Goal: Transaction & Acquisition: Purchase product/service

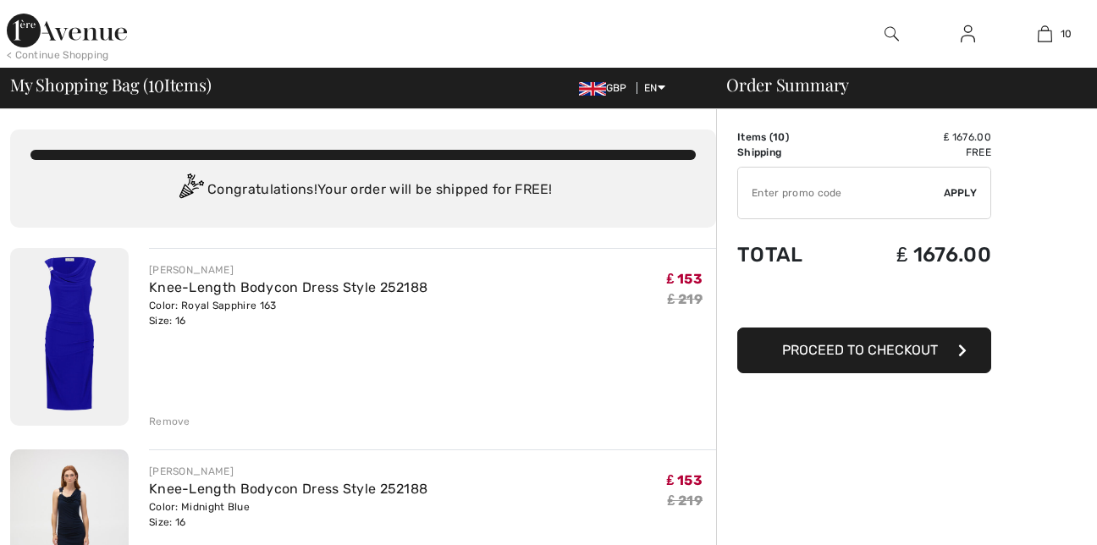
click at [170, 423] on div "Remove" at bounding box center [169, 421] width 41 height 15
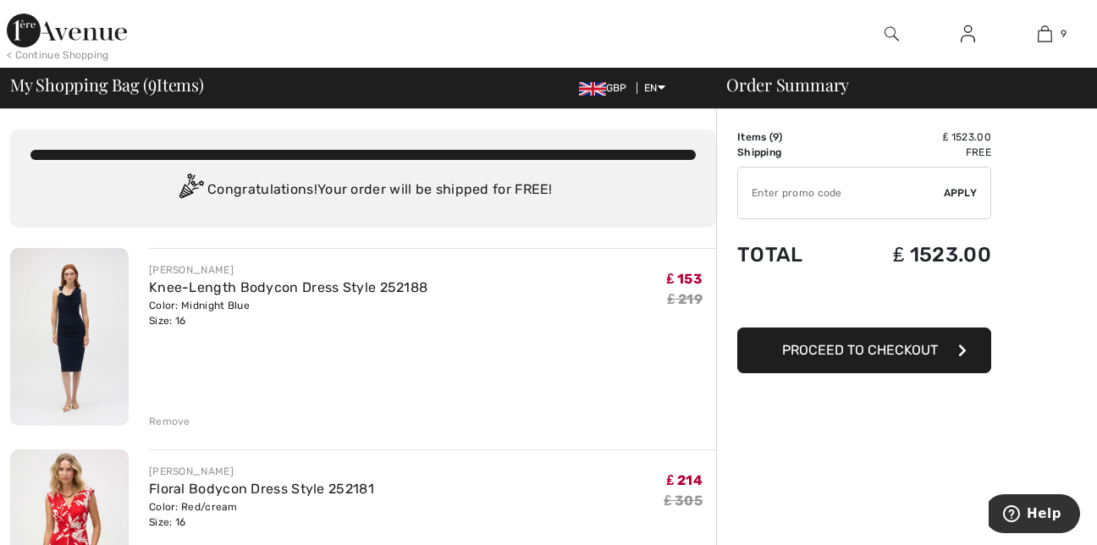
click at [161, 418] on div "Remove" at bounding box center [169, 421] width 41 height 15
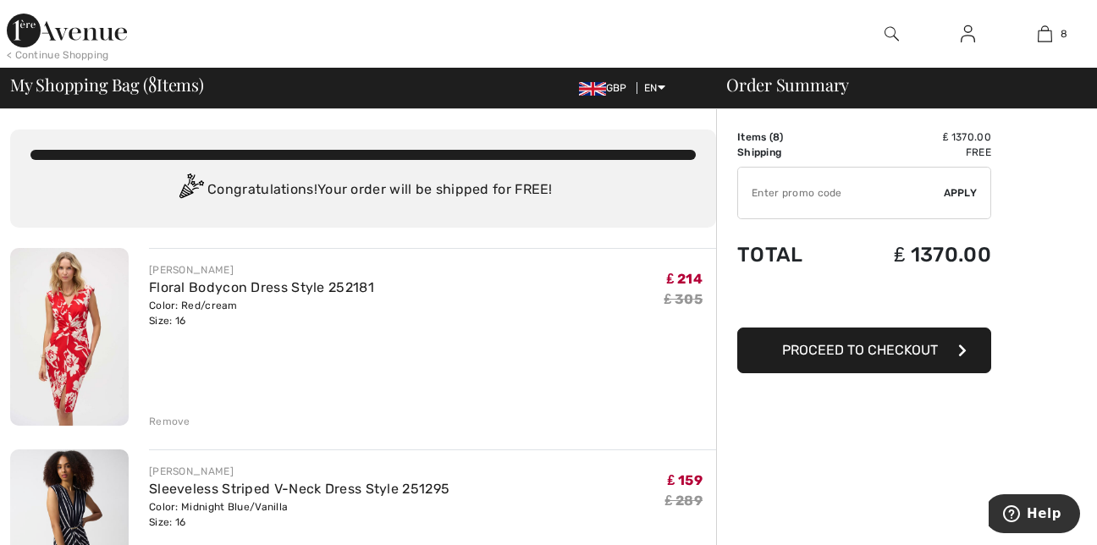
click at [163, 427] on div "Remove" at bounding box center [169, 421] width 41 height 15
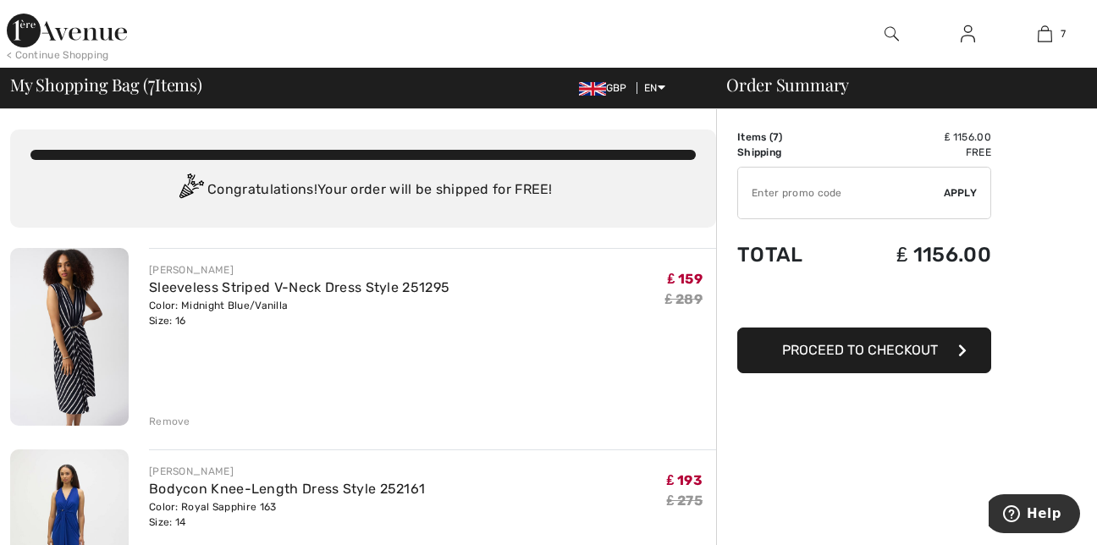
click at [162, 420] on div "Remove" at bounding box center [169, 421] width 41 height 15
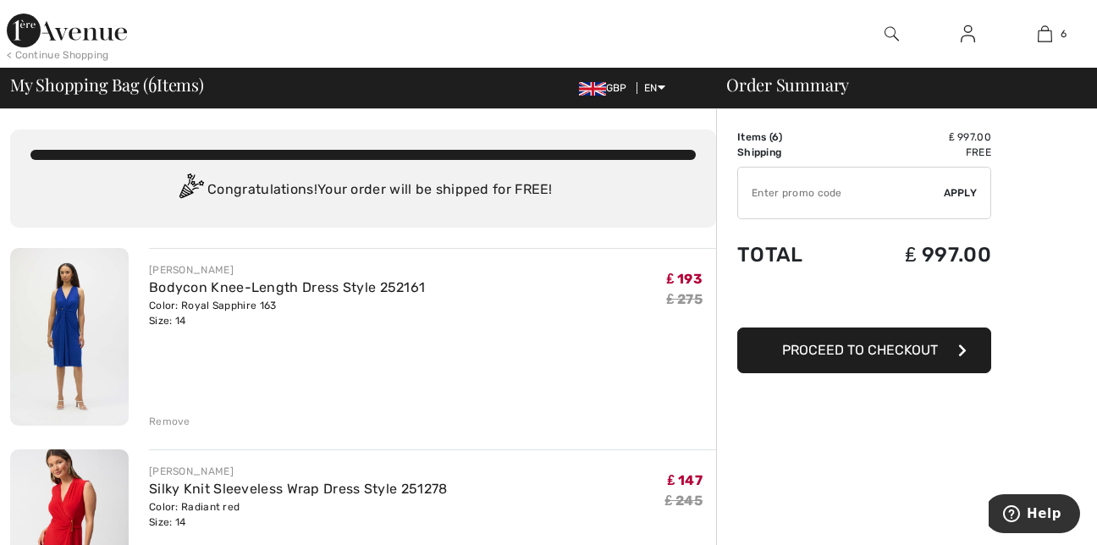
click at [162, 420] on div "Remove" at bounding box center [169, 421] width 41 height 15
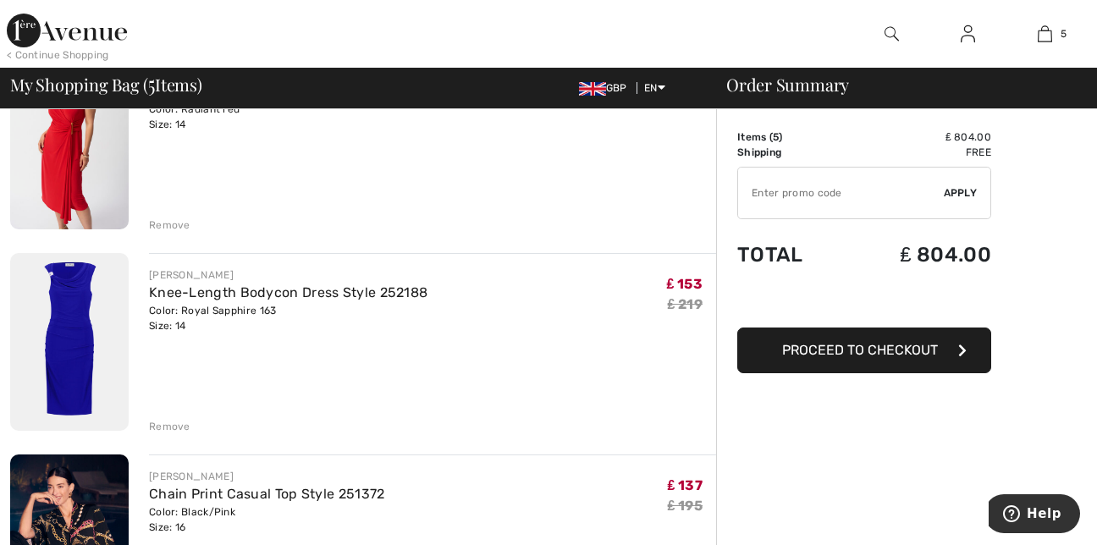
scroll to position [203, 0]
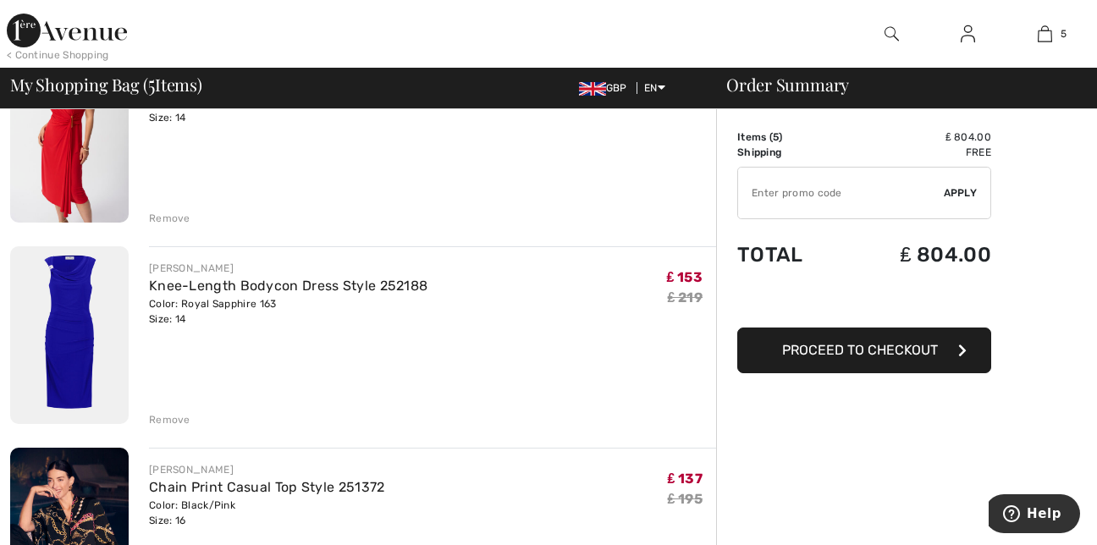
click at [168, 415] on div "Remove" at bounding box center [169, 419] width 41 height 15
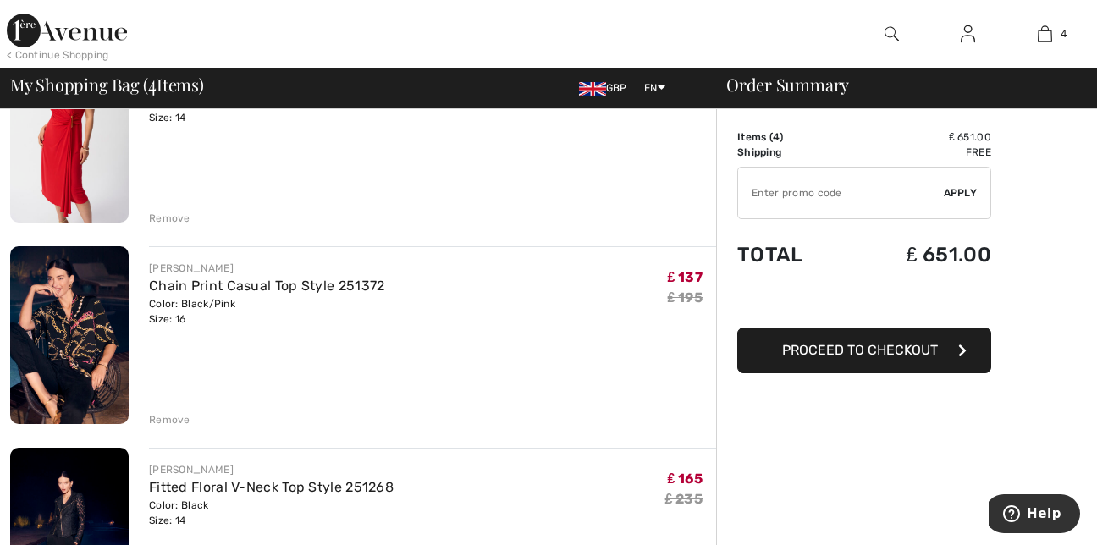
click at [179, 412] on div "Remove" at bounding box center [169, 419] width 41 height 15
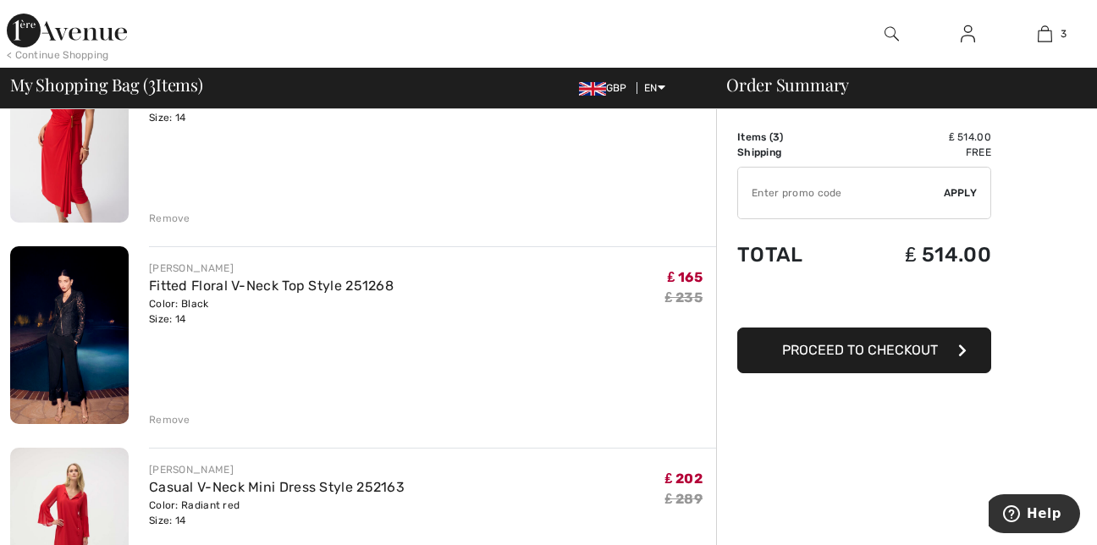
click at [181, 421] on div "Remove" at bounding box center [169, 419] width 41 height 15
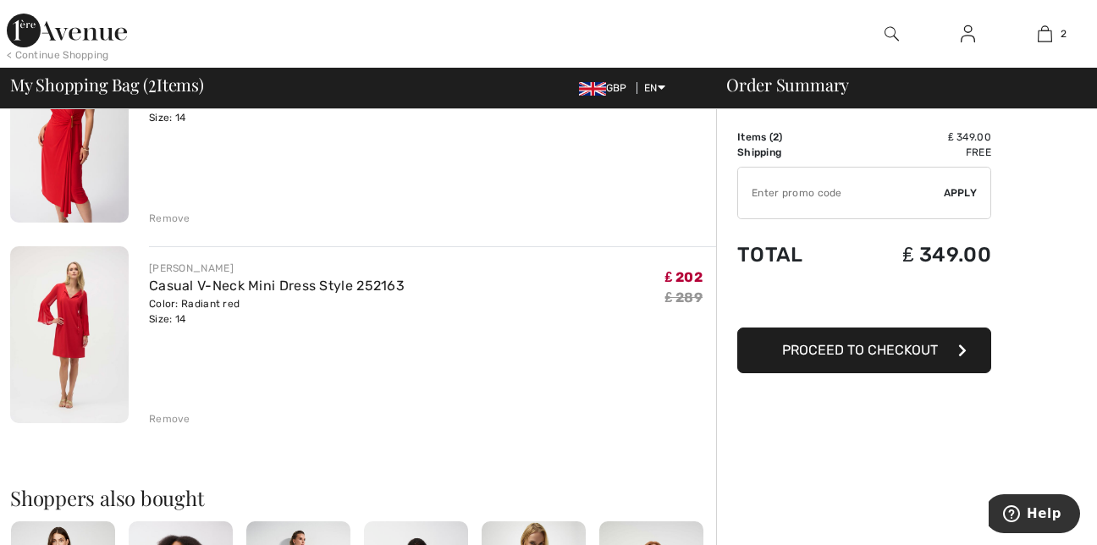
click at [169, 217] on div "Remove" at bounding box center [169, 218] width 41 height 15
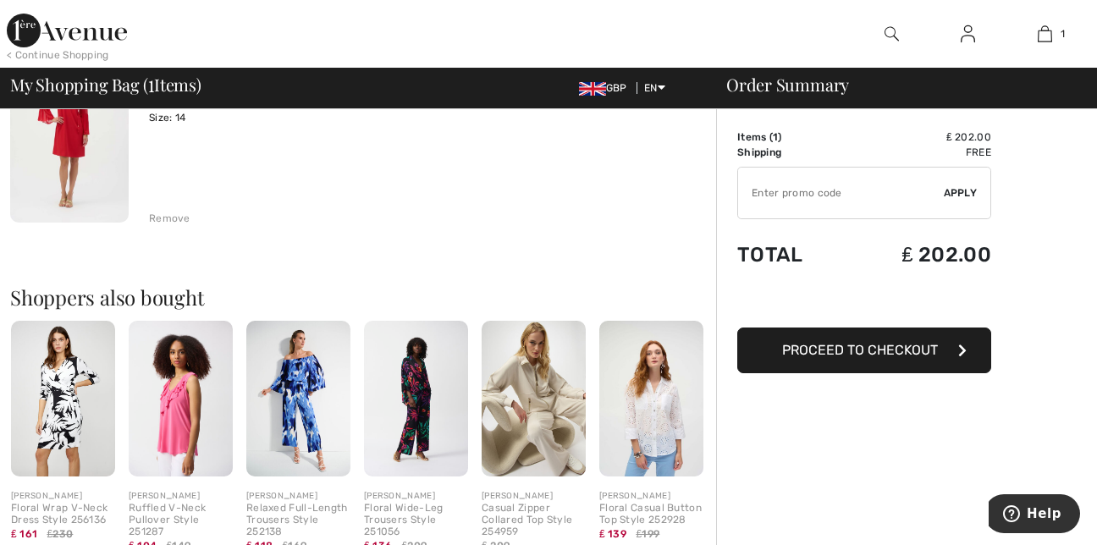
scroll to position [180, 0]
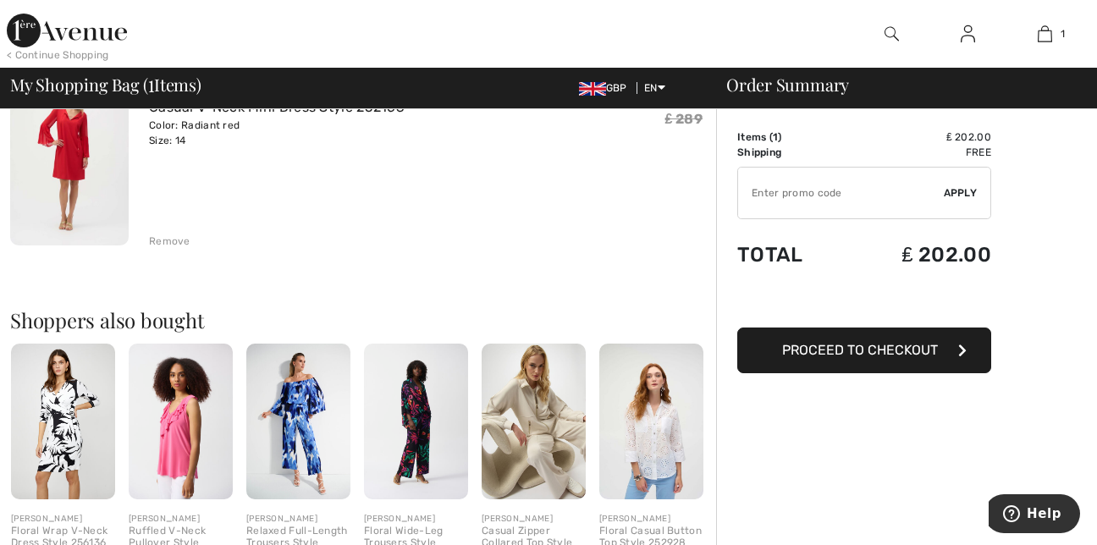
click at [935, 337] on button "Proceed to Checkout" at bounding box center [864, 350] width 254 height 46
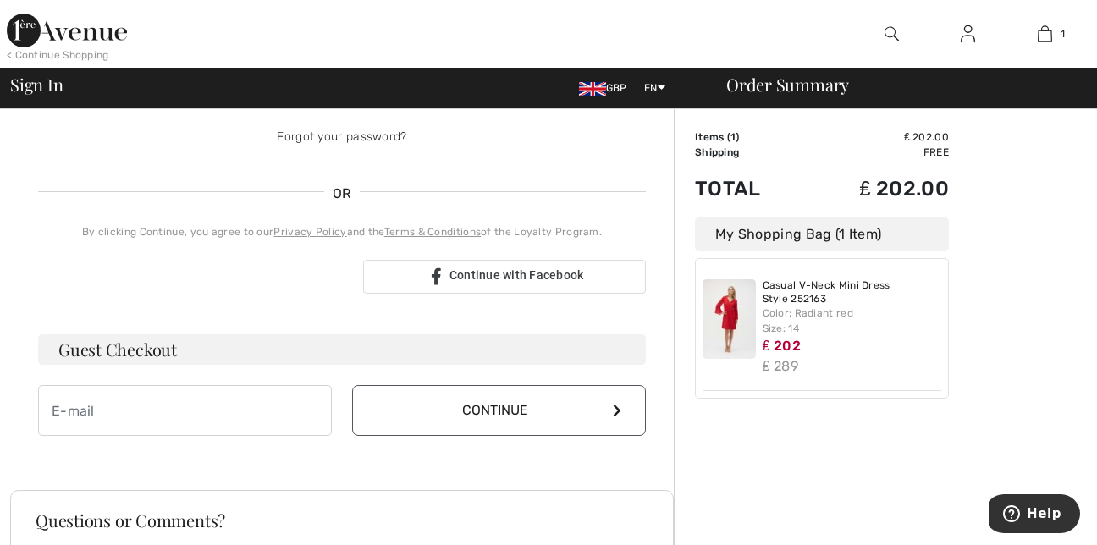
scroll to position [338, 0]
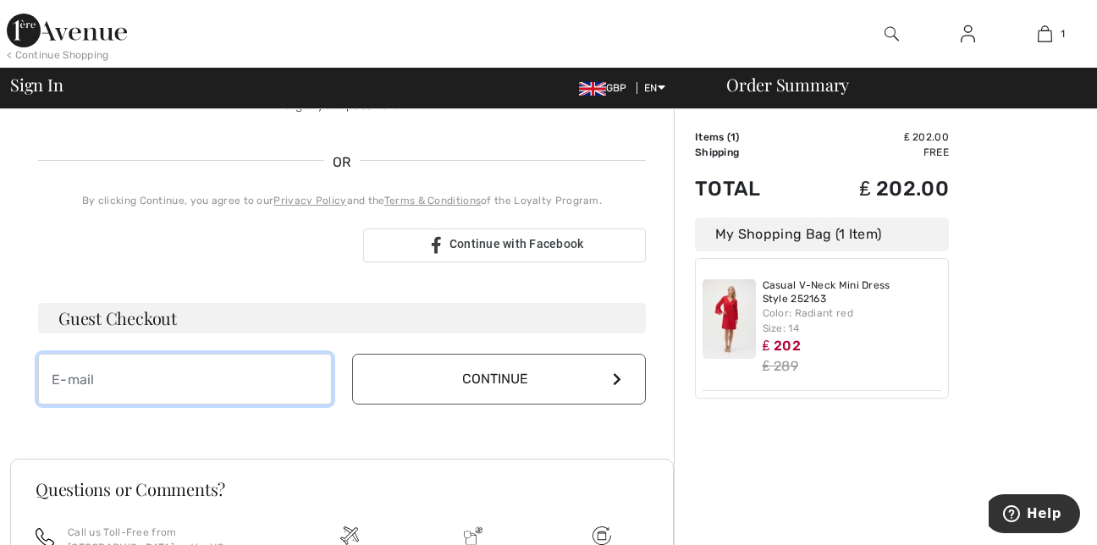
click at [162, 383] on input "email" at bounding box center [185, 379] width 294 height 51
type input "[EMAIL_ADDRESS][DOMAIN_NAME]"
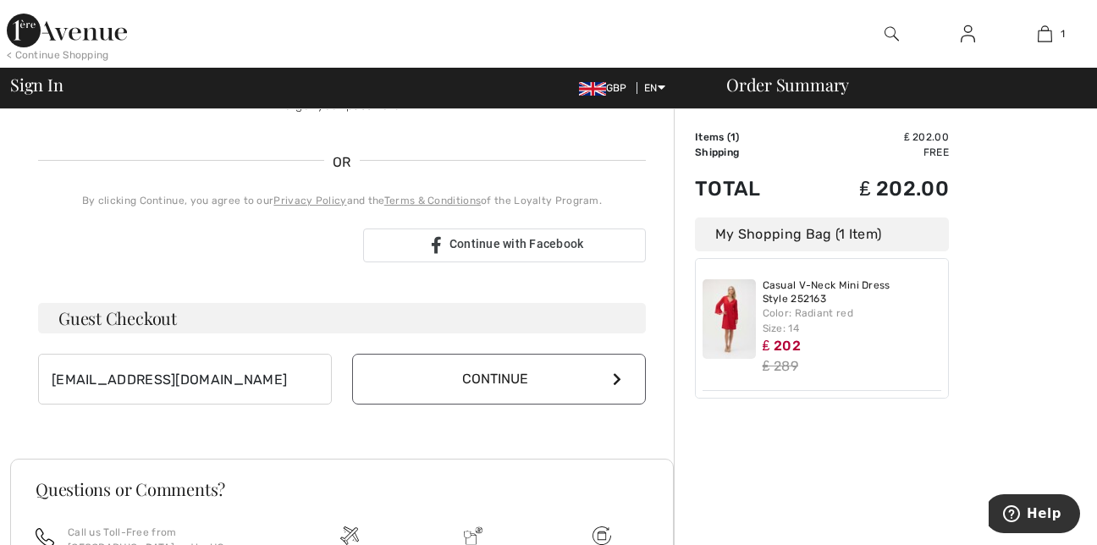
click at [521, 385] on button "Continue" at bounding box center [499, 379] width 294 height 51
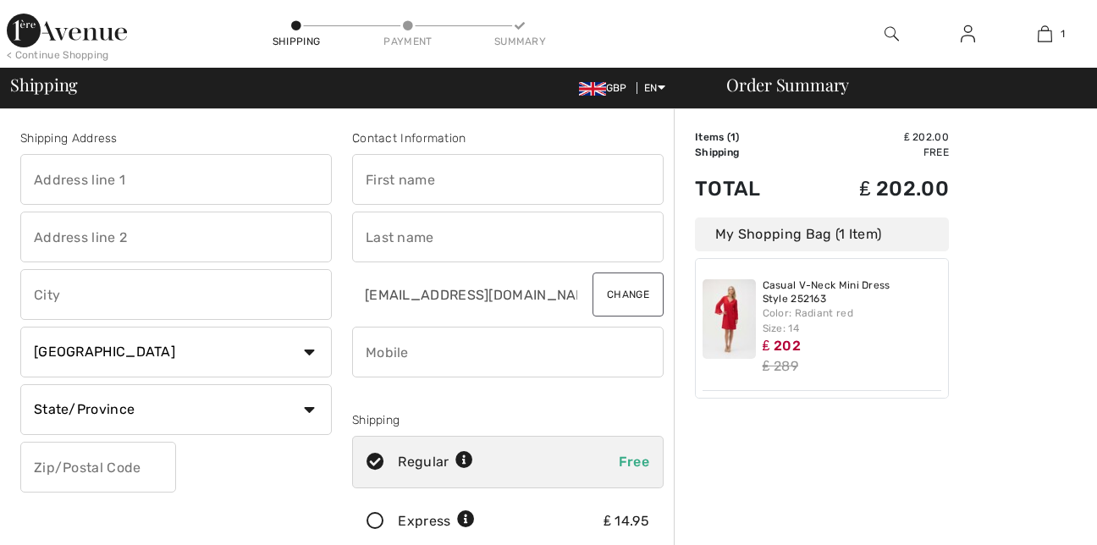
drag, startPoint x: 0, startPoint y: 0, endPoint x: 248, endPoint y: 186, distance: 310.0
click at [248, 186] on input "text" at bounding box center [175, 179] width 311 height 51
type input "27 Elphaborough Close"
click at [280, 494] on div "Shipping Address 27 Elphaborough Close Country Canada United States Afghanistan…" at bounding box center [176, 341] width 332 height 425
click at [170, 241] on input "text" at bounding box center [175, 237] width 311 height 51
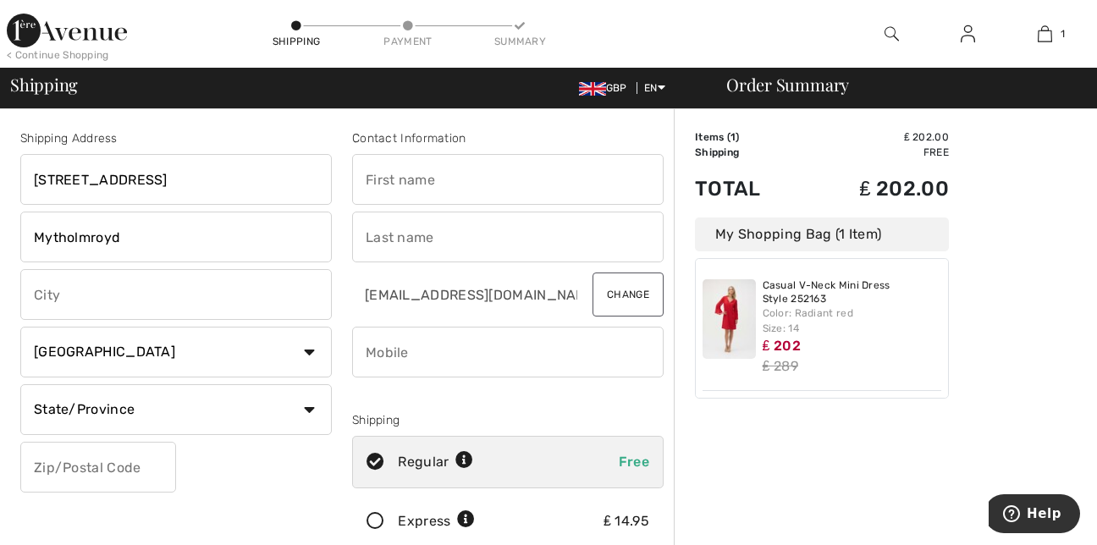
click at [170, 241] on input "Mytholmroyd" at bounding box center [175, 237] width 311 height 51
type input "Mytholmroyd"
click at [36, 527] on div "Shipping Address 27 Elphaborough Close Mytholmroyd Country Canada United States…" at bounding box center [176, 341] width 332 height 425
click at [313, 349] on select "Country Canada United States Afghanistan Aland Islands Albania Algeria American…" at bounding box center [175, 352] width 311 height 51
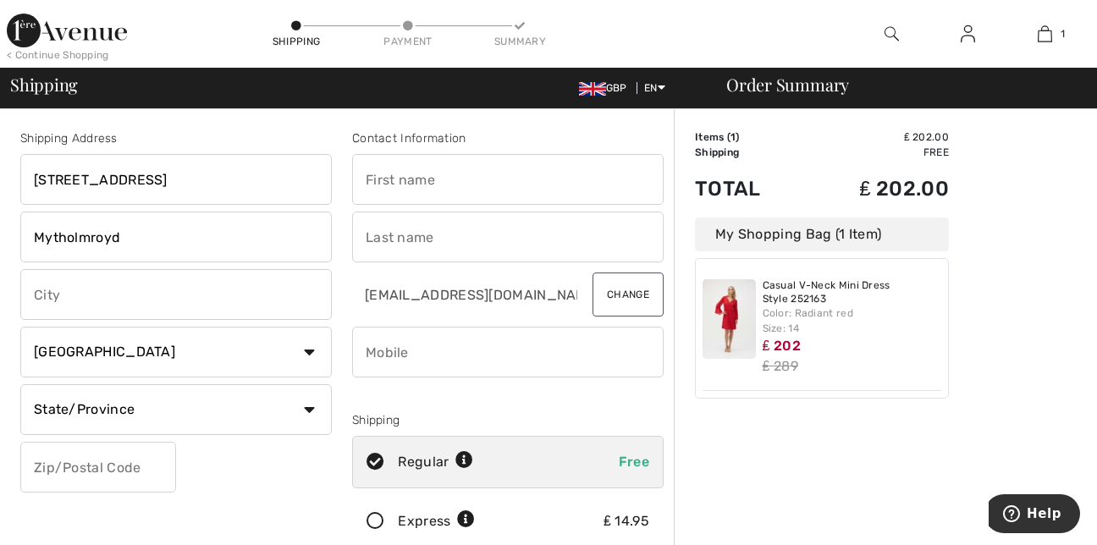
select select "GB"
click at [20, 327] on select "Country Canada United States Afghanistan Aland Islands Albania Algeria American…" at bounding box center [175, 352] width 311 height 51
click at [247, 403] on input "text" at bounding box center [175, 409] width 311 height 51
type input "West Yorkshire"
click at [128, 470] on input "text" at bounding box center [98, 467] width 156 height 51
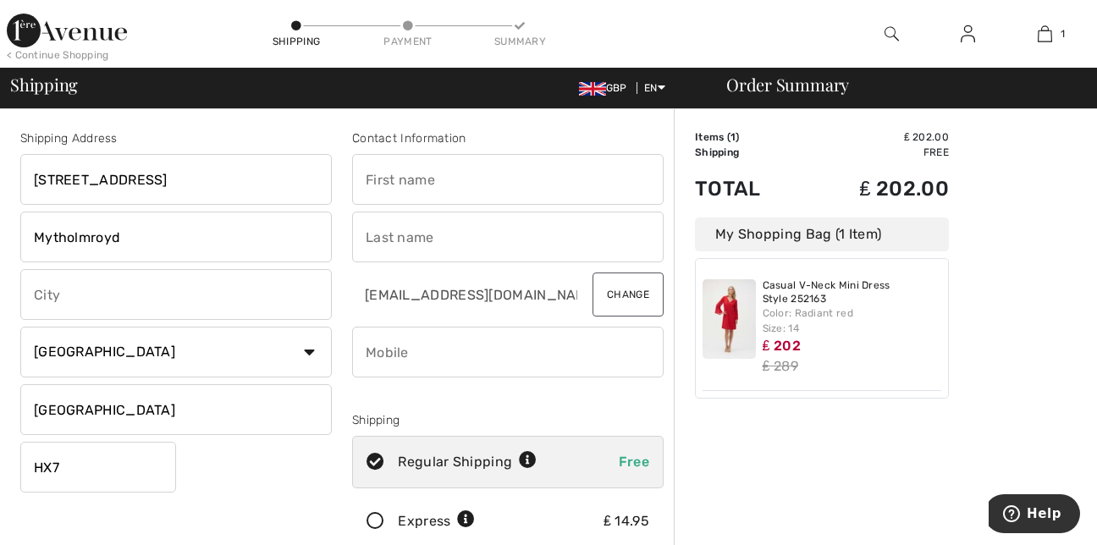
click at [178, 510] on div "Shipping Address 27 Elphaborough Close Mytholmroyd Country Canada United States…" at bounding box center [176, 341] width 332 height 425
click at [103, 455] on input "HX7" at bounding box center [98, 467] width 156 height 51
click at [85, 471] on input "HX7" at bounding box center [98, 467] width 156 height 51
type input "HX75JX"
type input "Renea"
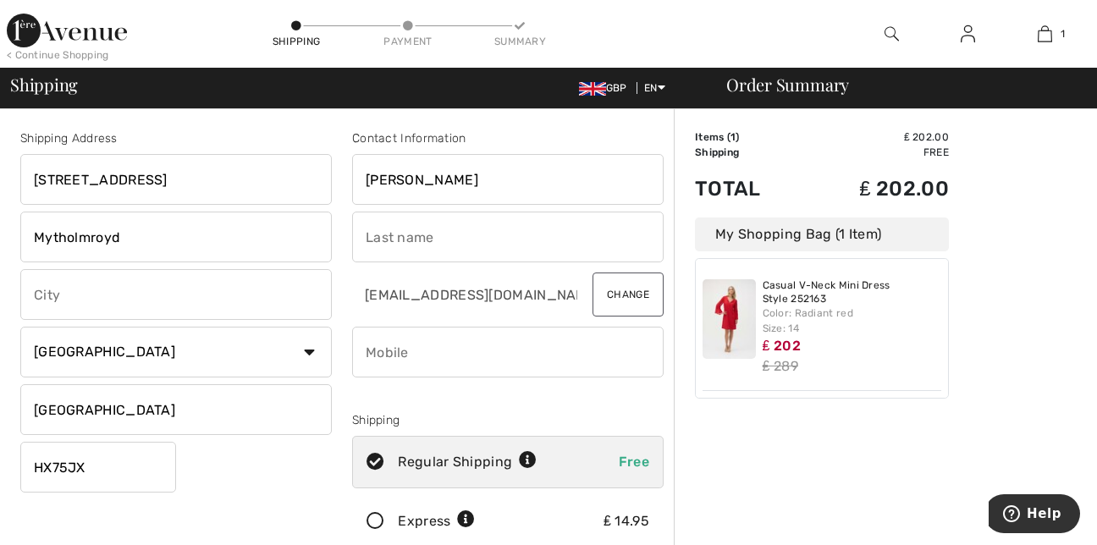
click at [355, 248] on input "text" at bounding box center [507, 237] width 311 height 51
type input "Rogers"
click at [337, 280] on div "Shipping Address 27 Elphaborough Close Mytholmroyd Country Canada United States…" at bounding box center [176, 341] width 332 height 425
click at [540, 355] on input "phone" at bounding box center [507, 352] width 311 height 51
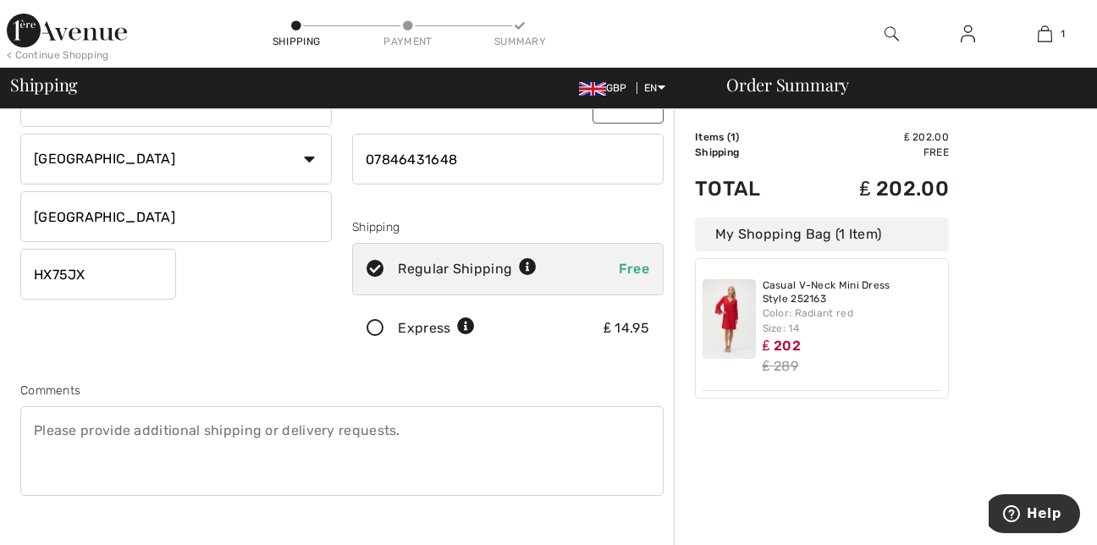
scroll to position [203, 0]
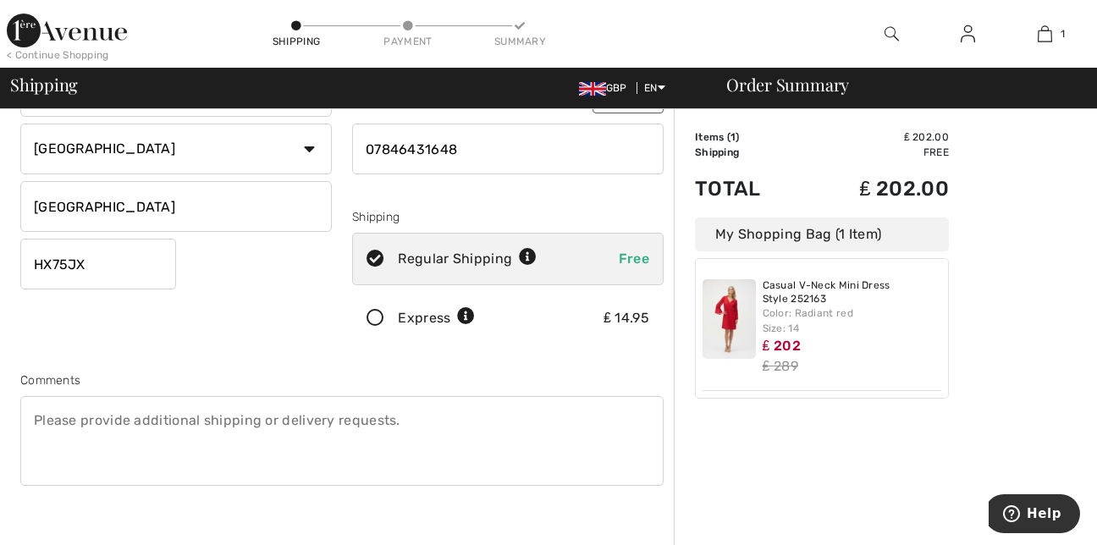
type input "07846431648"
click at [527, 252] on icon at bounding box center [528, 258] width 18 height 18
click at [523, 260] on icon at bounding box center [528, 258] width 18 height 18
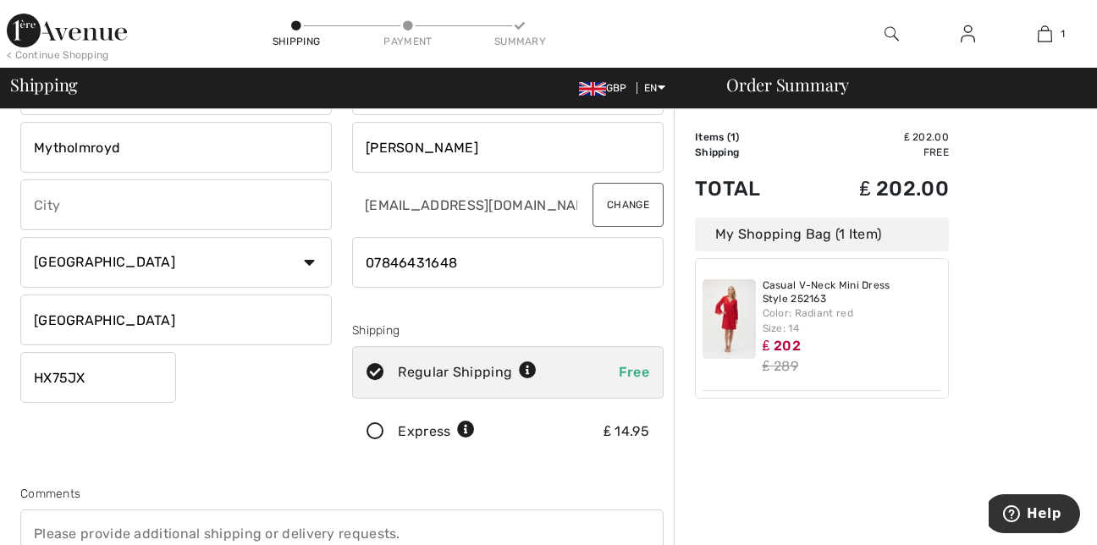
scroll to position [11, 0]
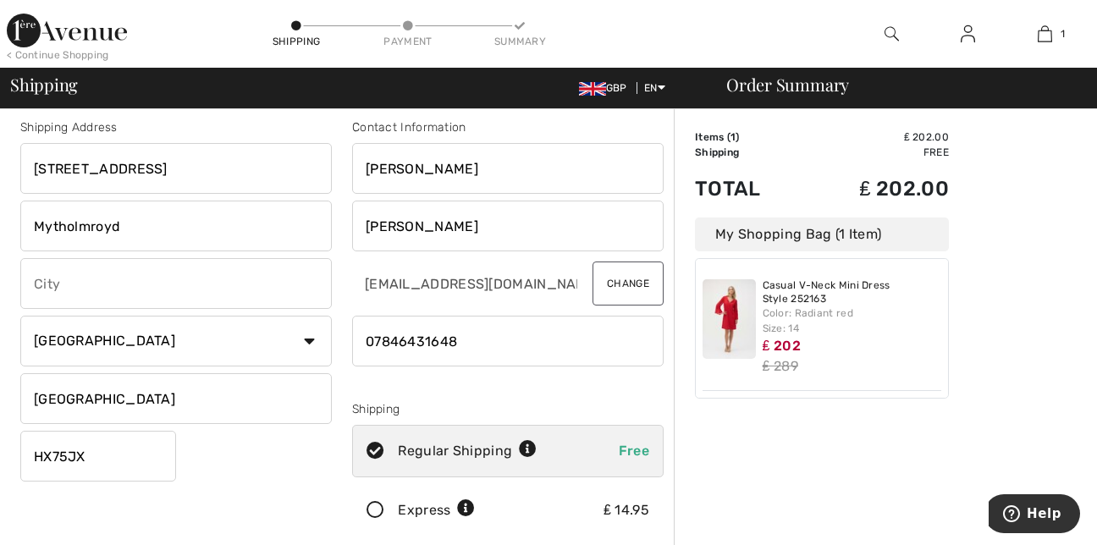
click at [530, 448] on icon at bounding box center [528, 450] width 18 height 18
radio input "true"
click at [422, 509] on div "Express" at bounding box center [436, 510] width 77 height 20
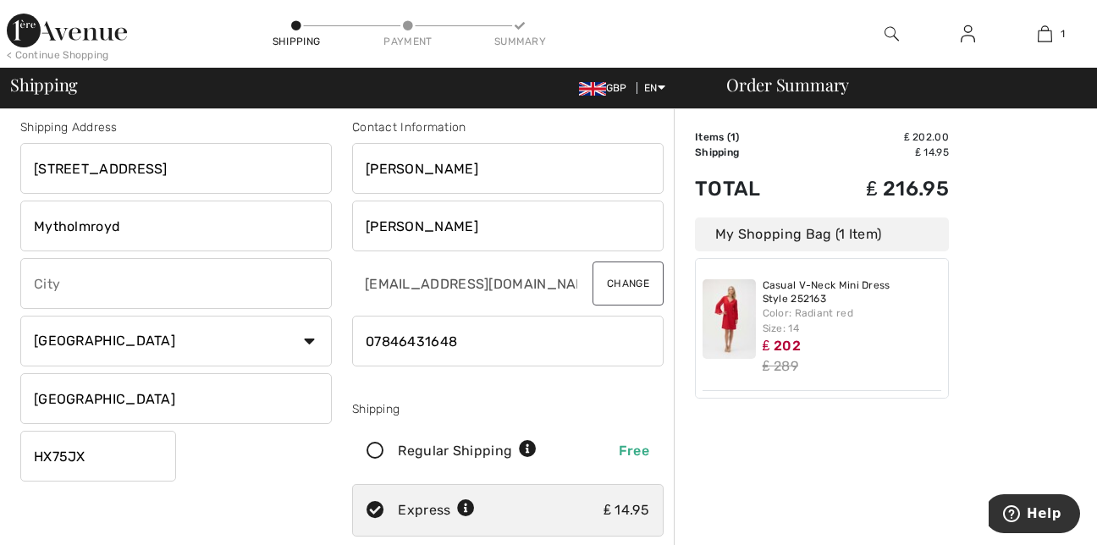
click at [461, 503] on icon at bounding box center [466, 509] width 18 height 18
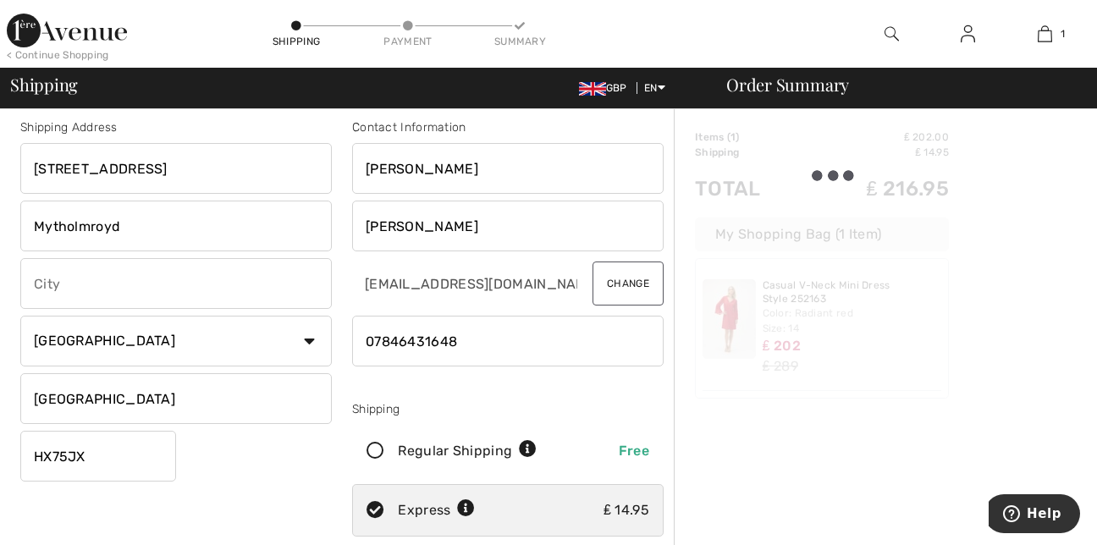
click at [461, 503] on icon at bounding box center [466, 509] width 18 height 18
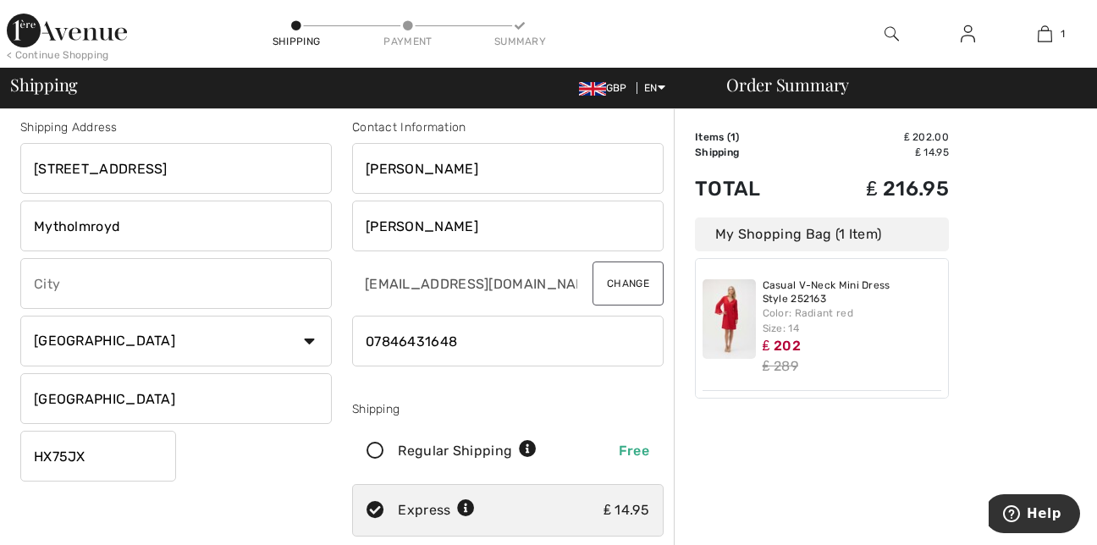
click at [461, 503] on icon at bounding box center [466, 509] width 18 height 18
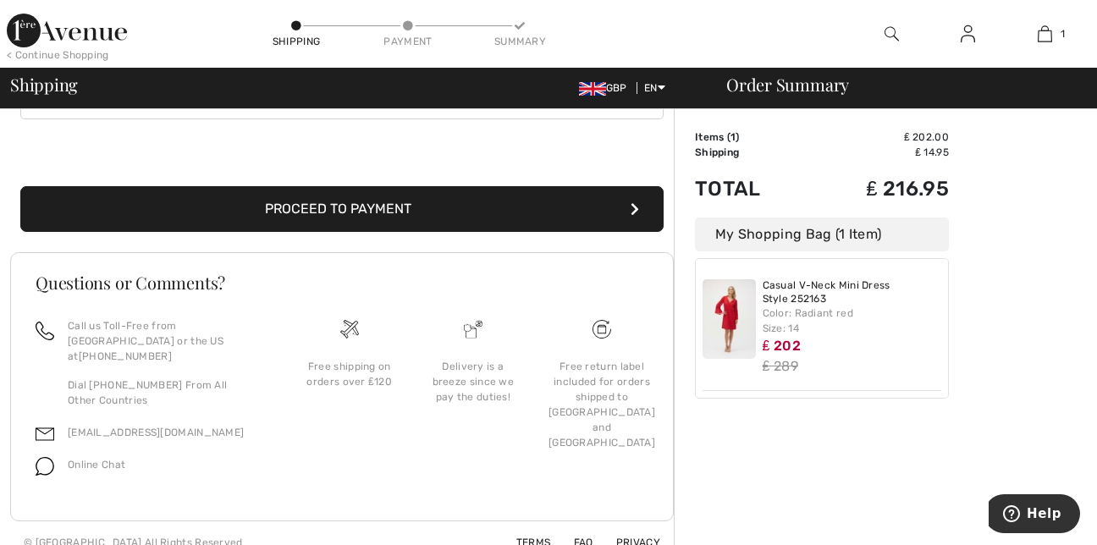
scroll to position [573, 0]
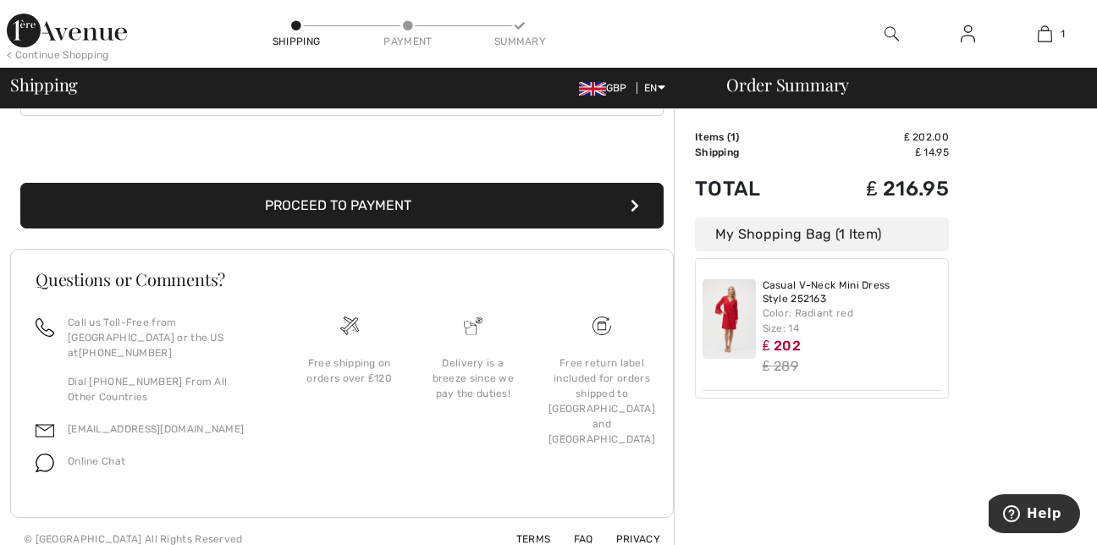
click at [543, 196] on button "Proceed to Payment" at bounding box center [341, 206] width 643 height 46
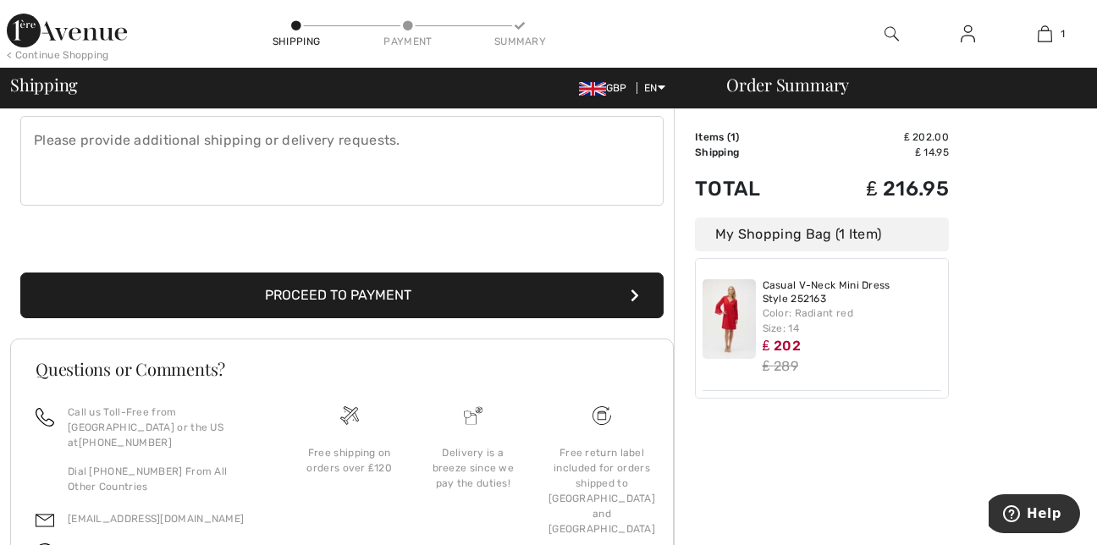
scroll to position [517, 0]
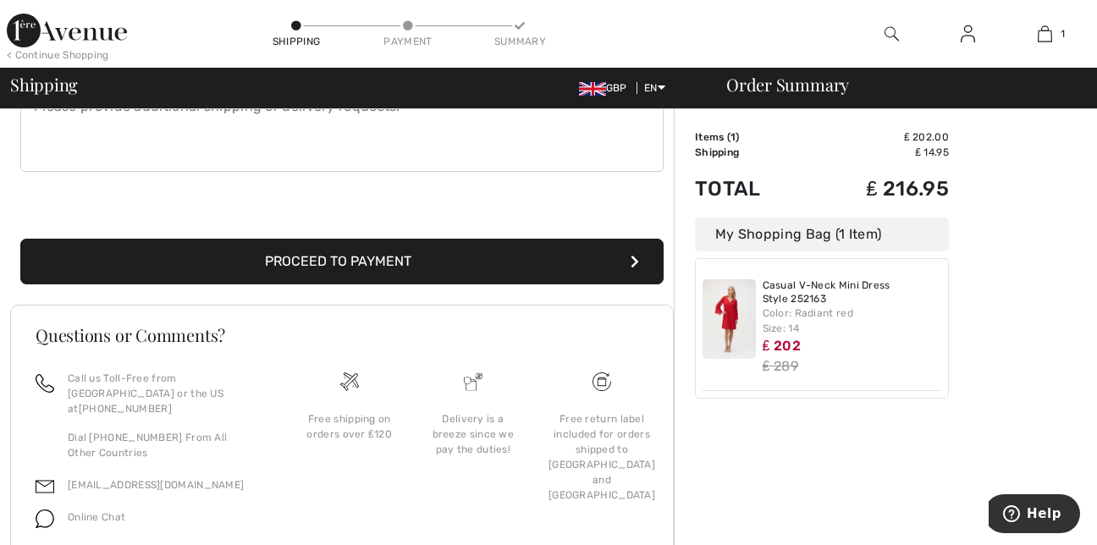
click at [320, 254] on button "Proceed to Payment" at bounding box center [341, 262] width 643 height 46
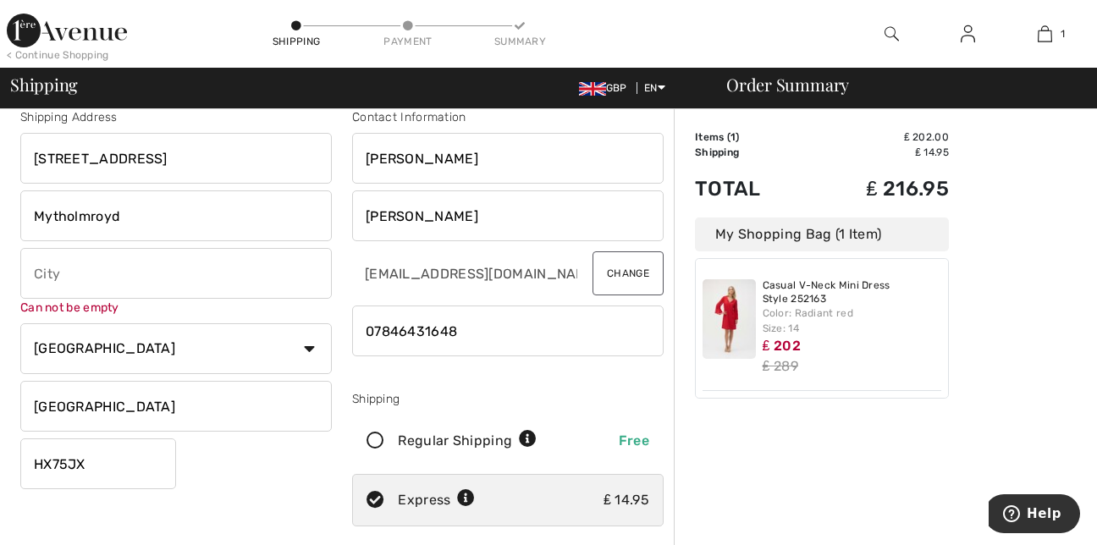
scroll to position [0, 0]
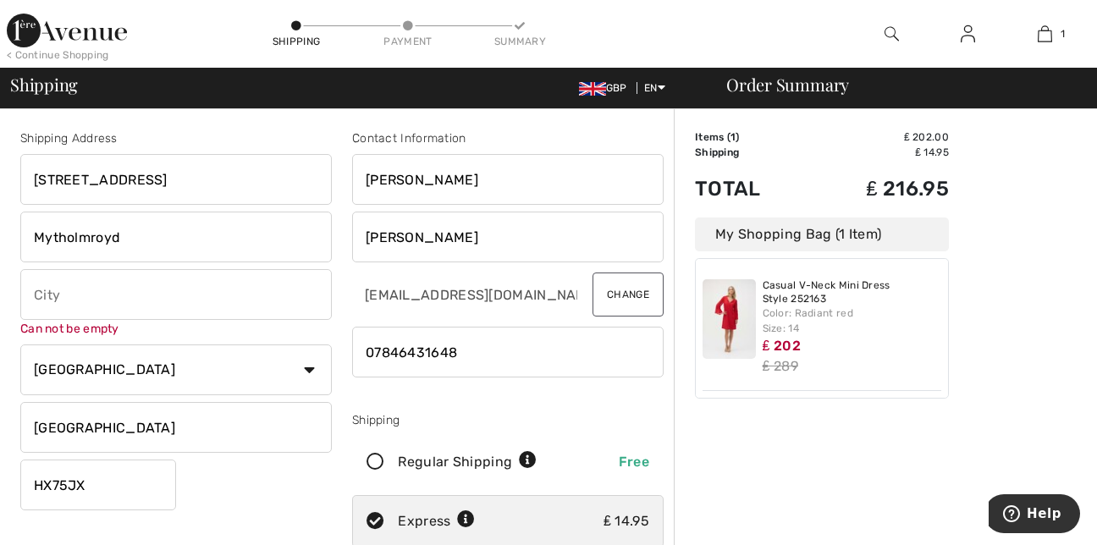
click at [74, 289] on input "text" at bounding box center [175, 294] width 311 height 51
type input "Hebden"
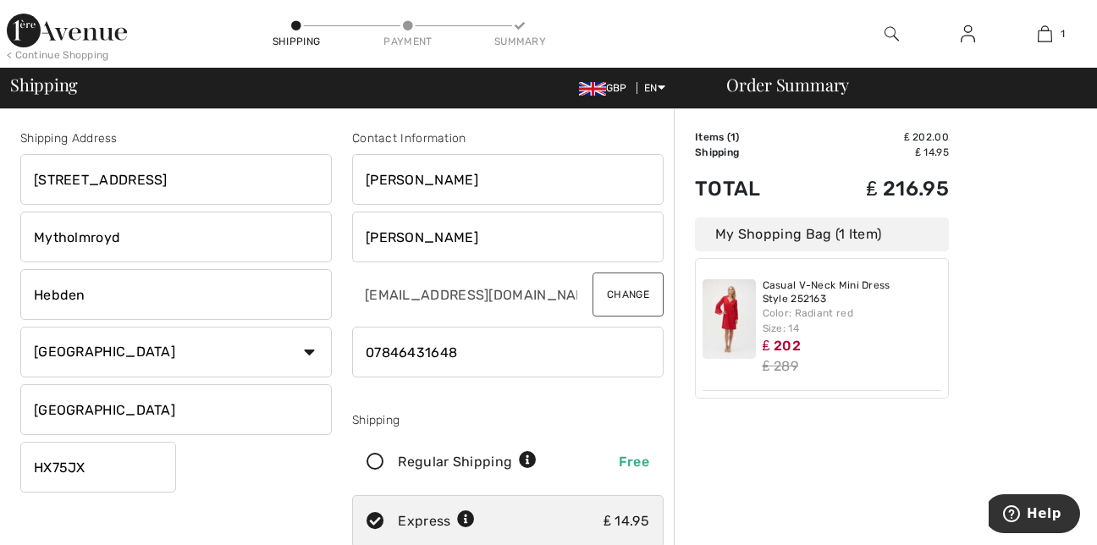
click at [530, 459] on icon at bounding box center [528, 461] width 18 height 18
radio input "true"
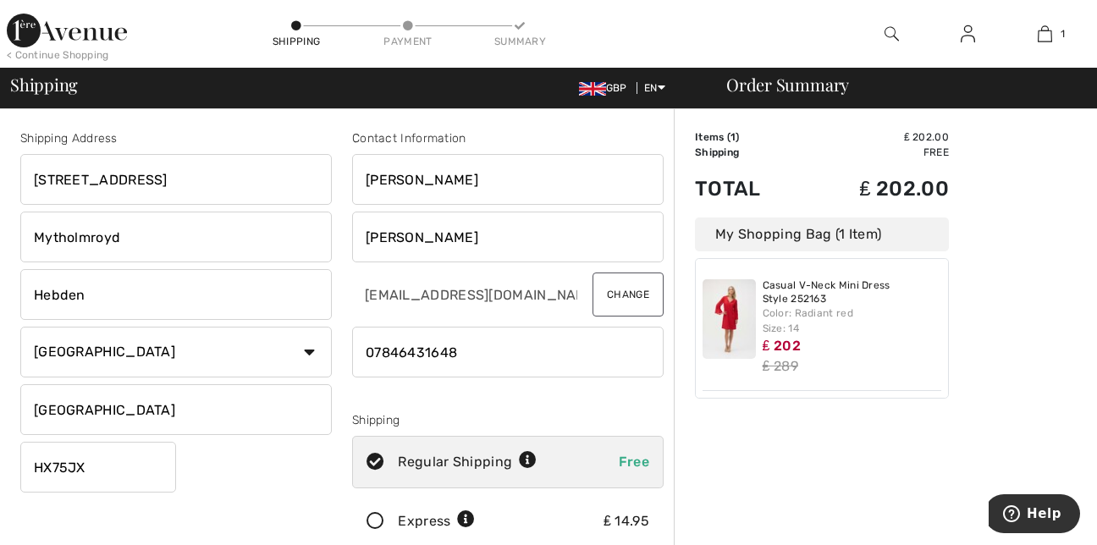
click at [373, 523] on icon at bounding box center [375, 522] width 45 height 18
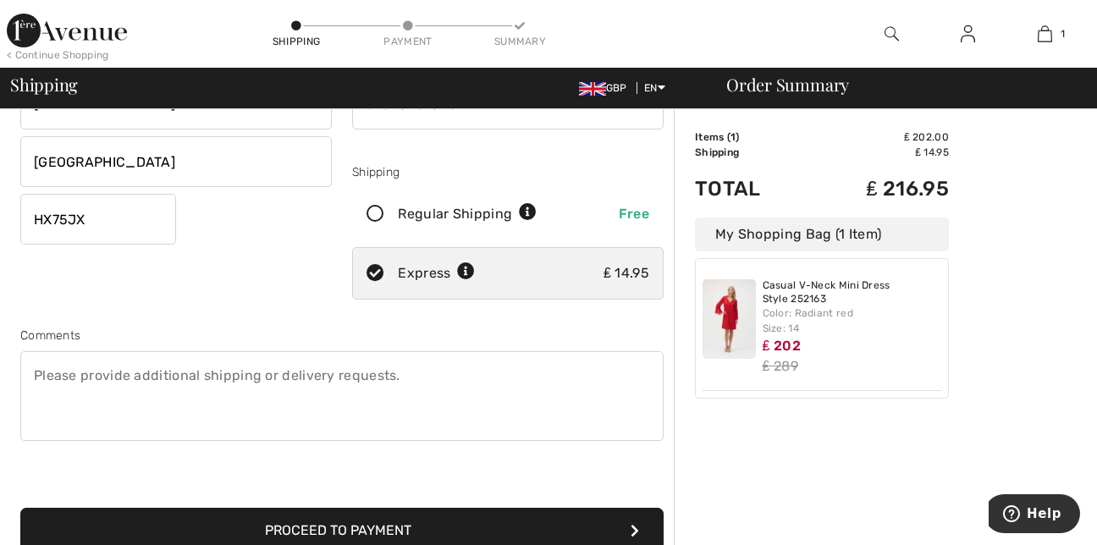
scroll to position [316, 0]
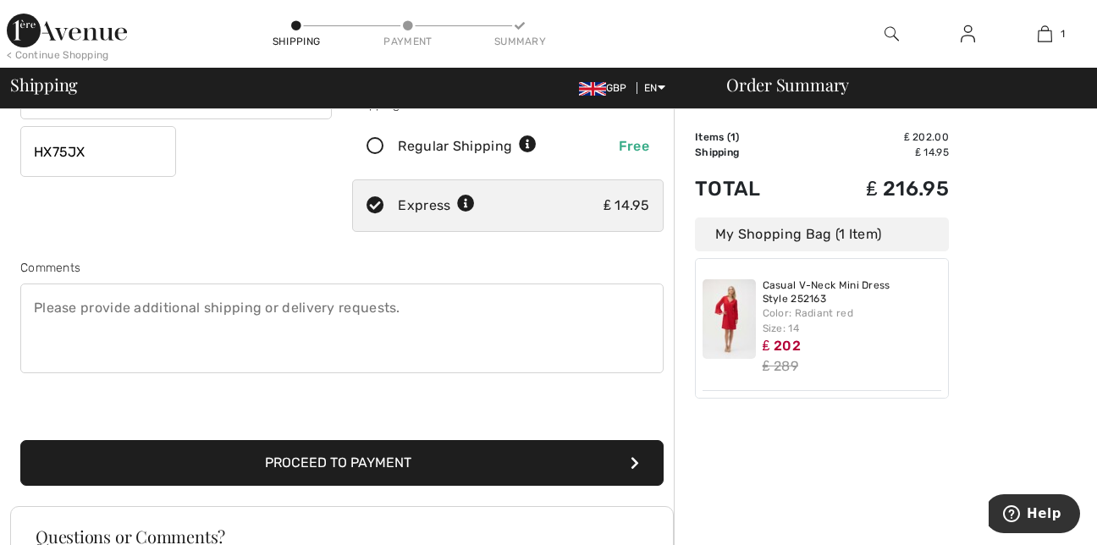
click at [405, 456] on button "Proceed to Payment" at bounding box center [341, 463] width 643 height 46
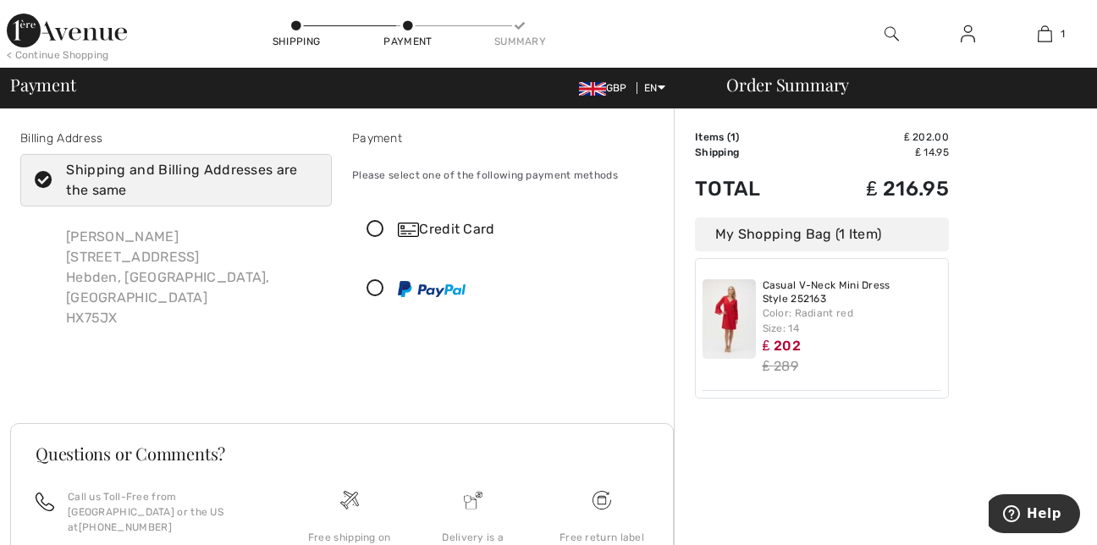
click at [371, 229] on icon at bounding box center [375, 230] width 45 height 18
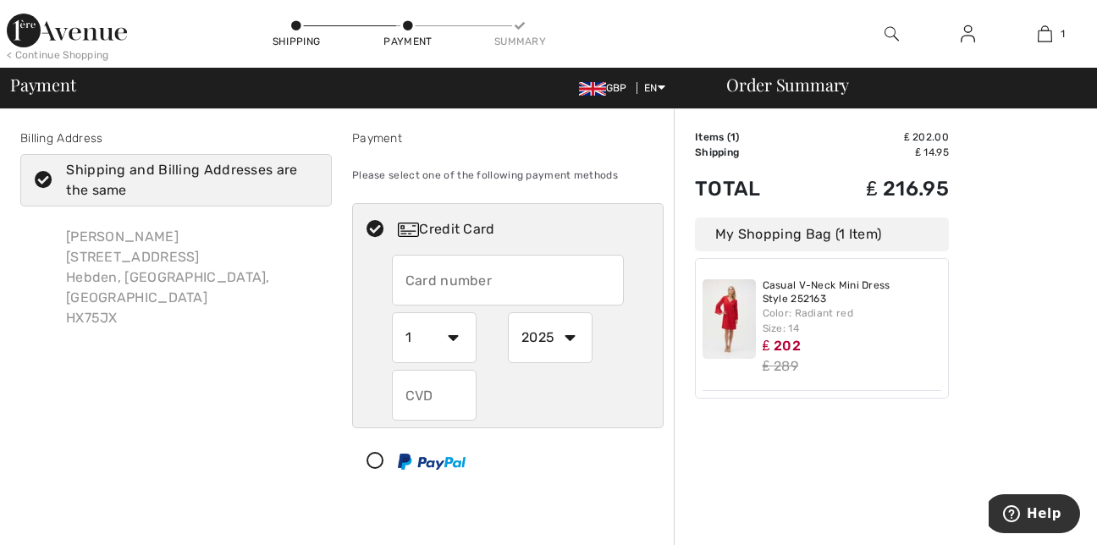
click at [478, 280] on input "text" at bounding box center [508, 280] width 233 height 51
type input "5373170104286835"
click at [454, 338] on select "1 2 3 4 5 6 7 8 9 10 11 12" at bounding box center [434, 337] width 85 height 51
select select "5"
click at [392, 312] on select "1 2 3 4 5 6 7 8 9 10 11 12" at bounding box center [434, 337] width 85 height 51
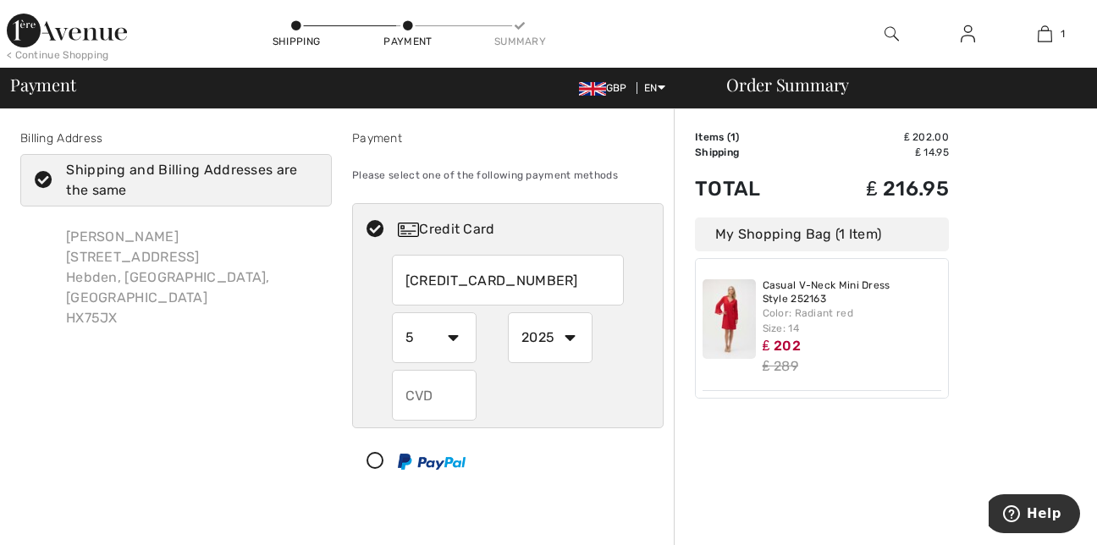
click at [568, 335] on select "2025 2026 2027 2028 2029 2030 2031 2032 2033 2034 2035" at bounding box center [550, 337] width 85 height 51
select select "2026"
click at [508, 312] on select "2025 2026 2027 2028 2029 2030 2031 2032 2033 2034 2035" at bounding box center [550, 337] width 85 height 51
click at [448, 398] on input "text" at bounding box center [434, 395] width 85 height 51
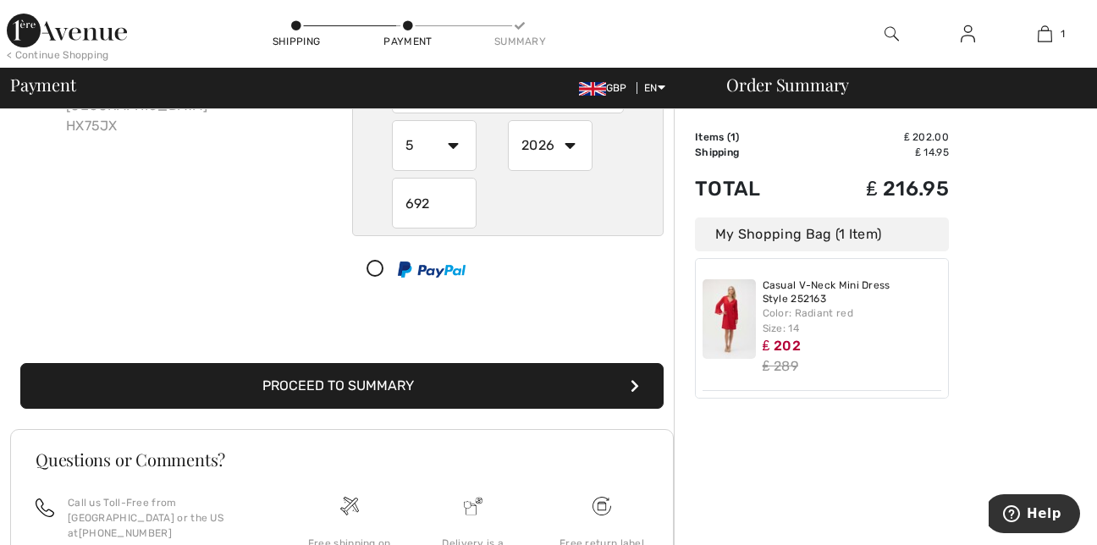
scroll to position [226, 0]
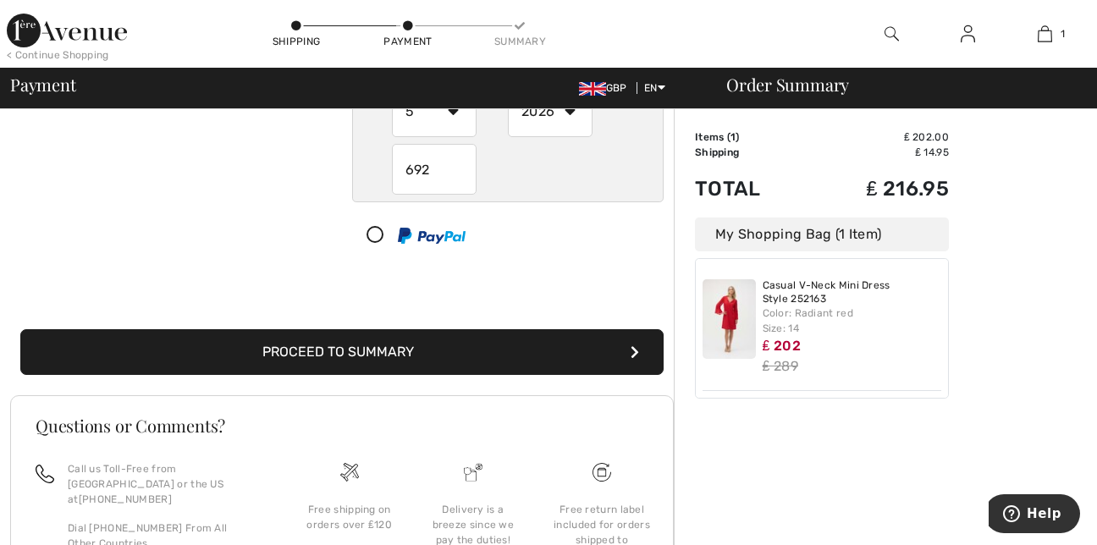
type input "692"
click at [418, 344] on button "Proceed to Summary" at bounding box center [341, 352] width 643 height 46
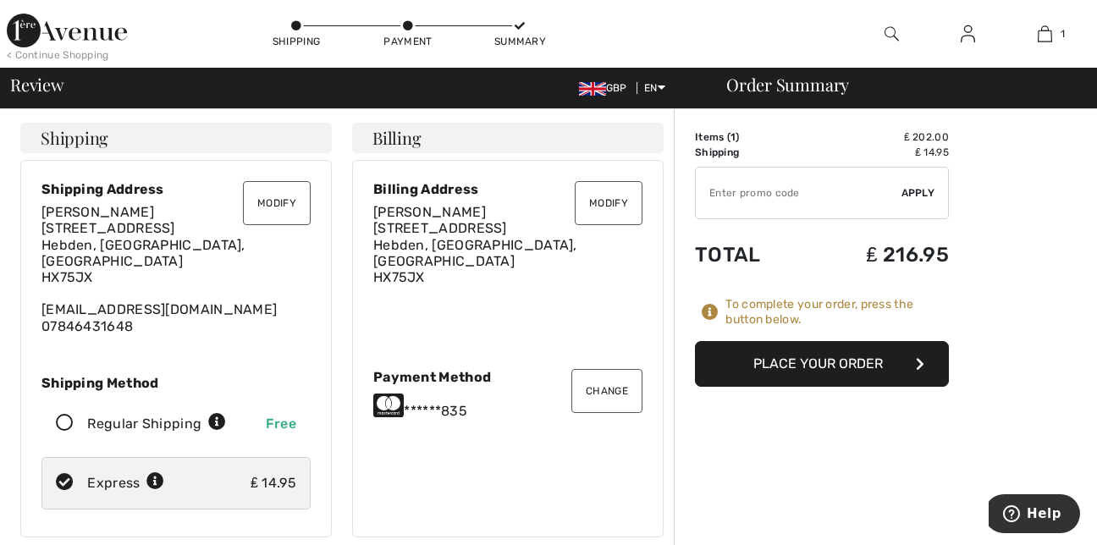
click at [816, 344] on button "Place Your Order" at bounding box center [822, 364] width 254 height 46
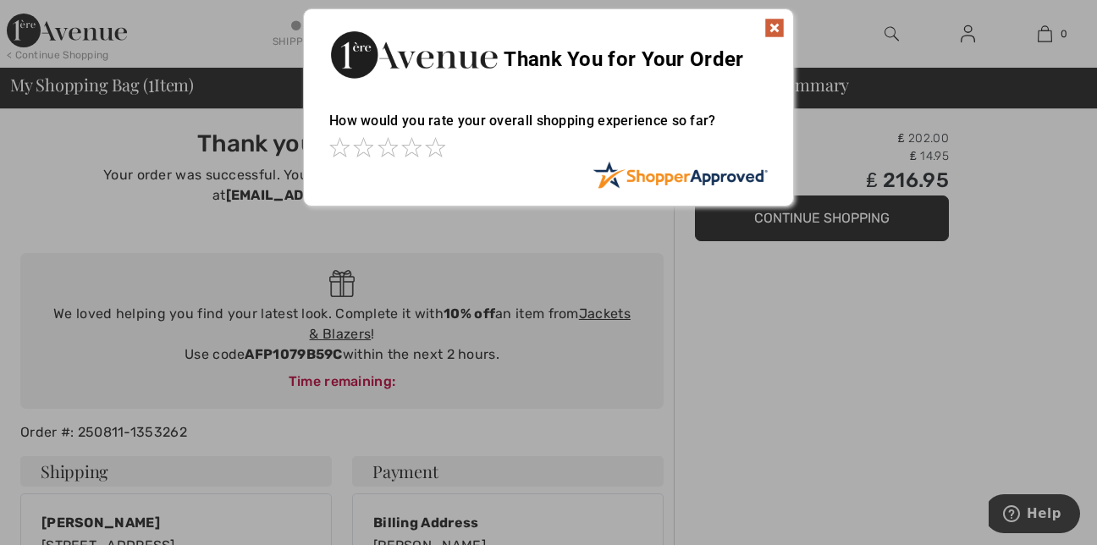
click at [774, 19] on img at bounding box center [774, 28] width 20 height 20
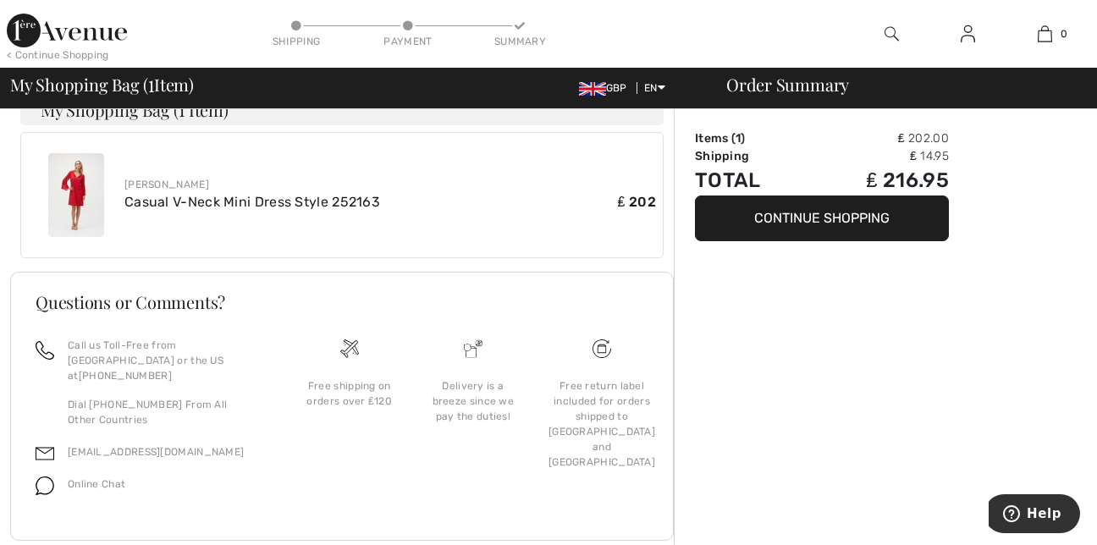
scroll to position [655, 0]
